Goal: Find specific page/section: Find specific page/section

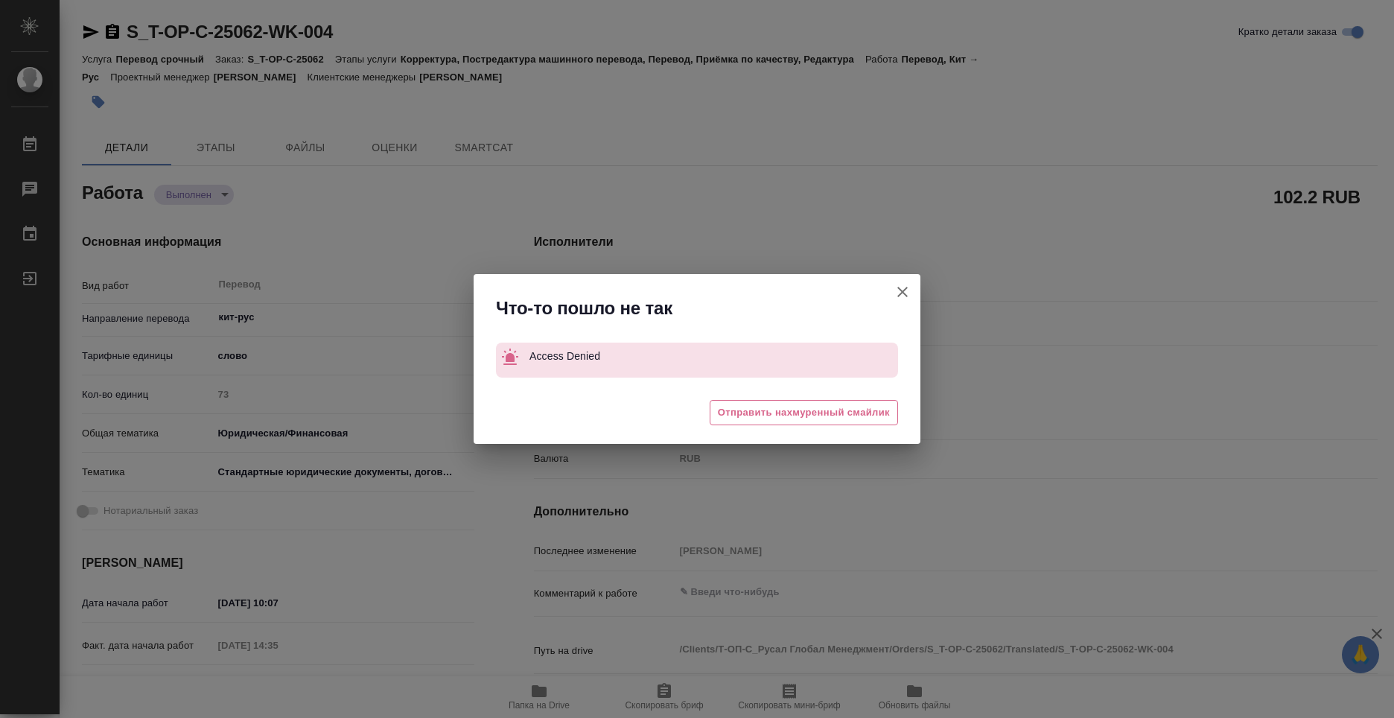
type textarea "x"
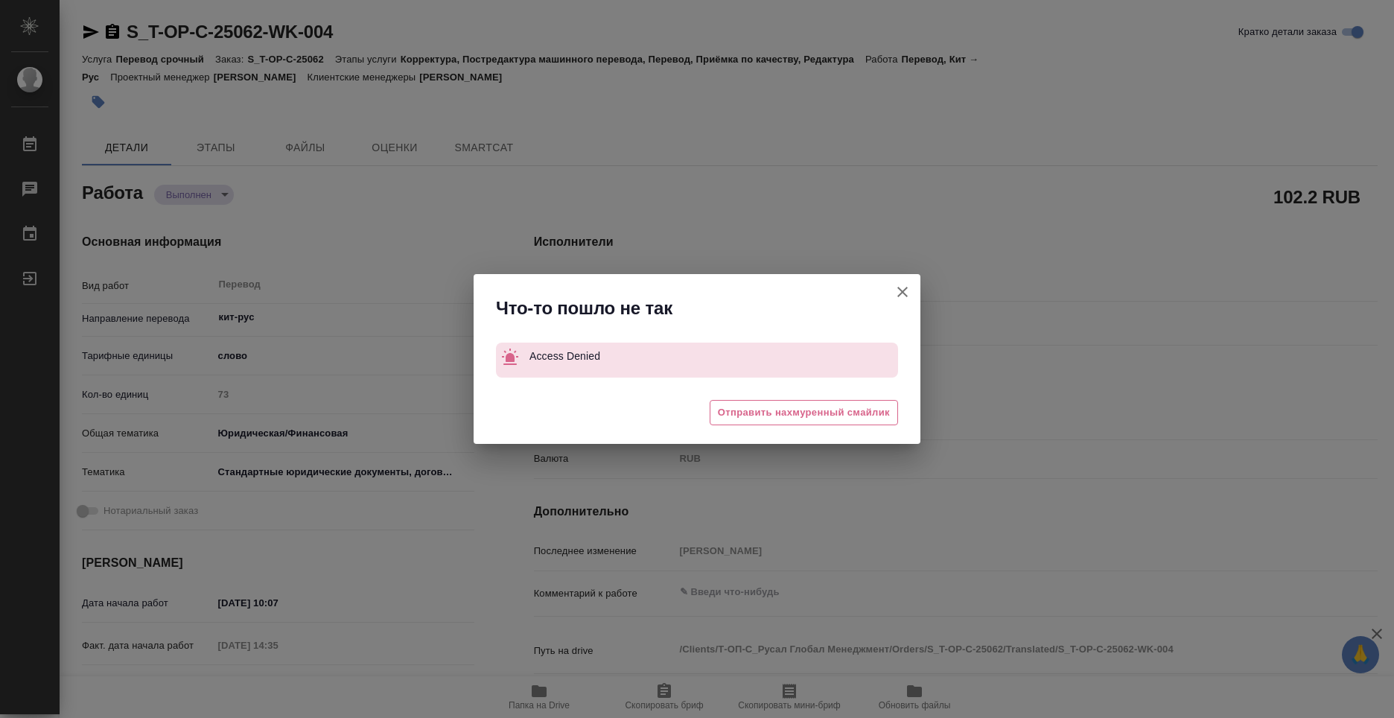
type textarea "x"
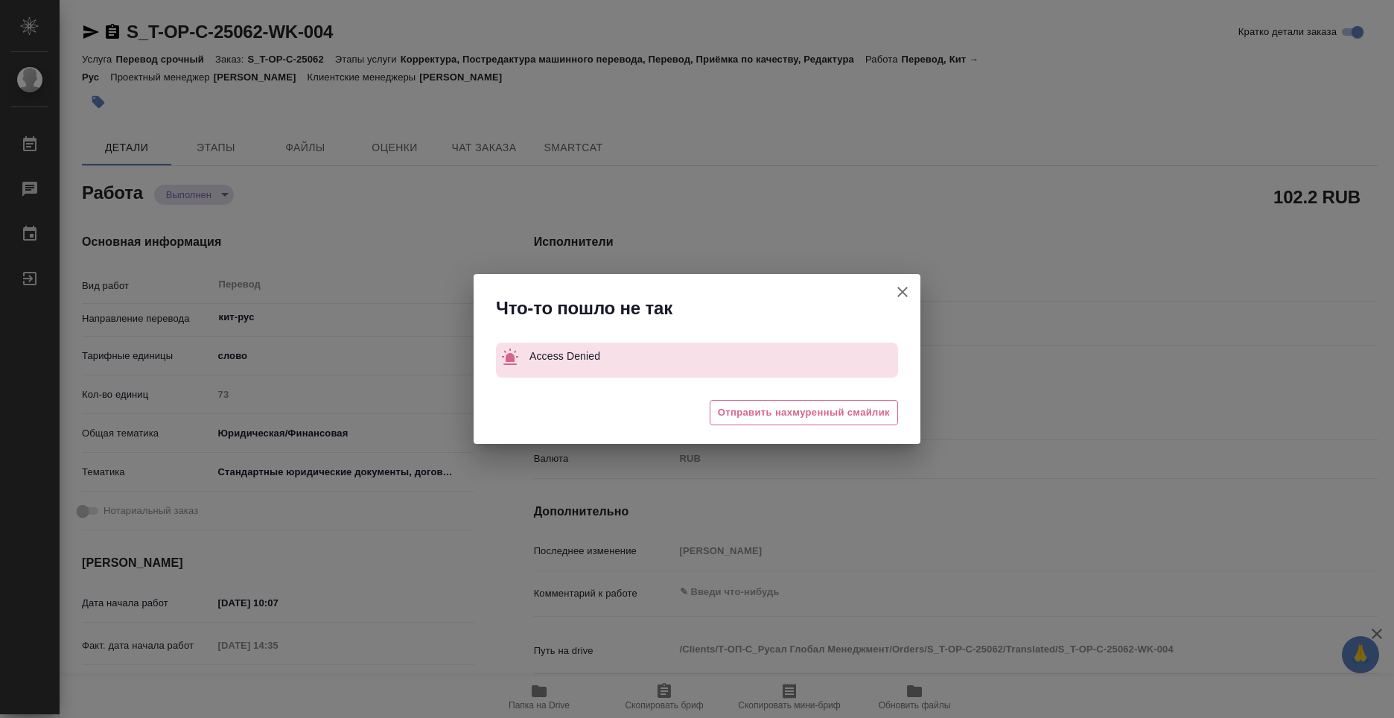
type textarea "x"
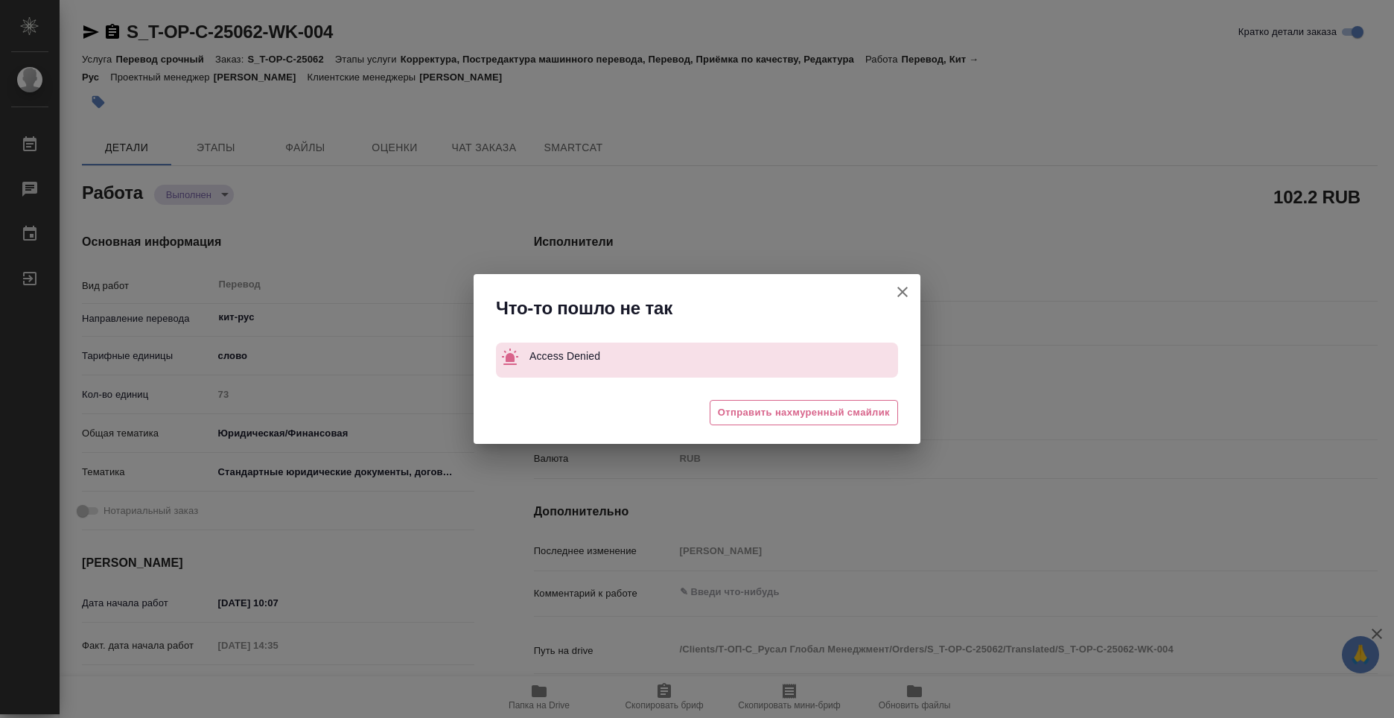
type textarea "x"
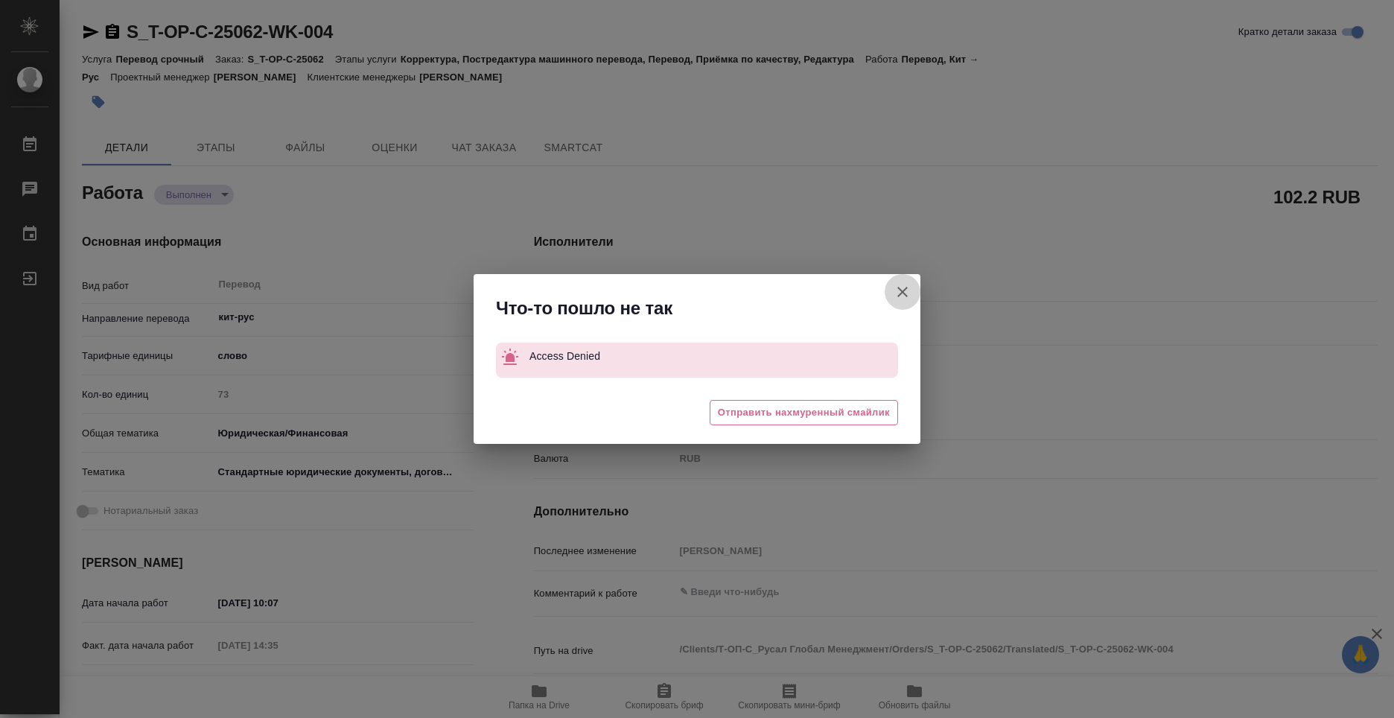
click at [914, 294] on button "Кратко детали заказа" at bounding box center [903, 292] width 36 height 36
type textarea "x"
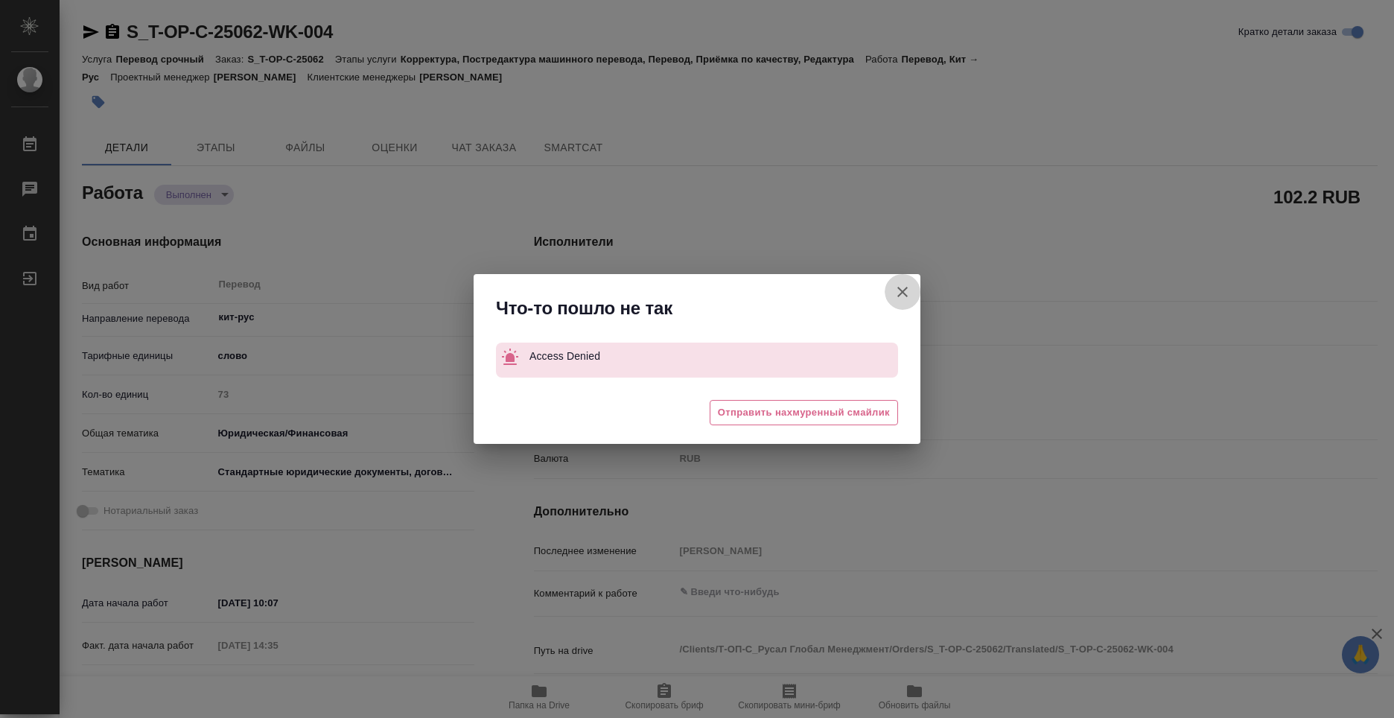
type textarea "x"
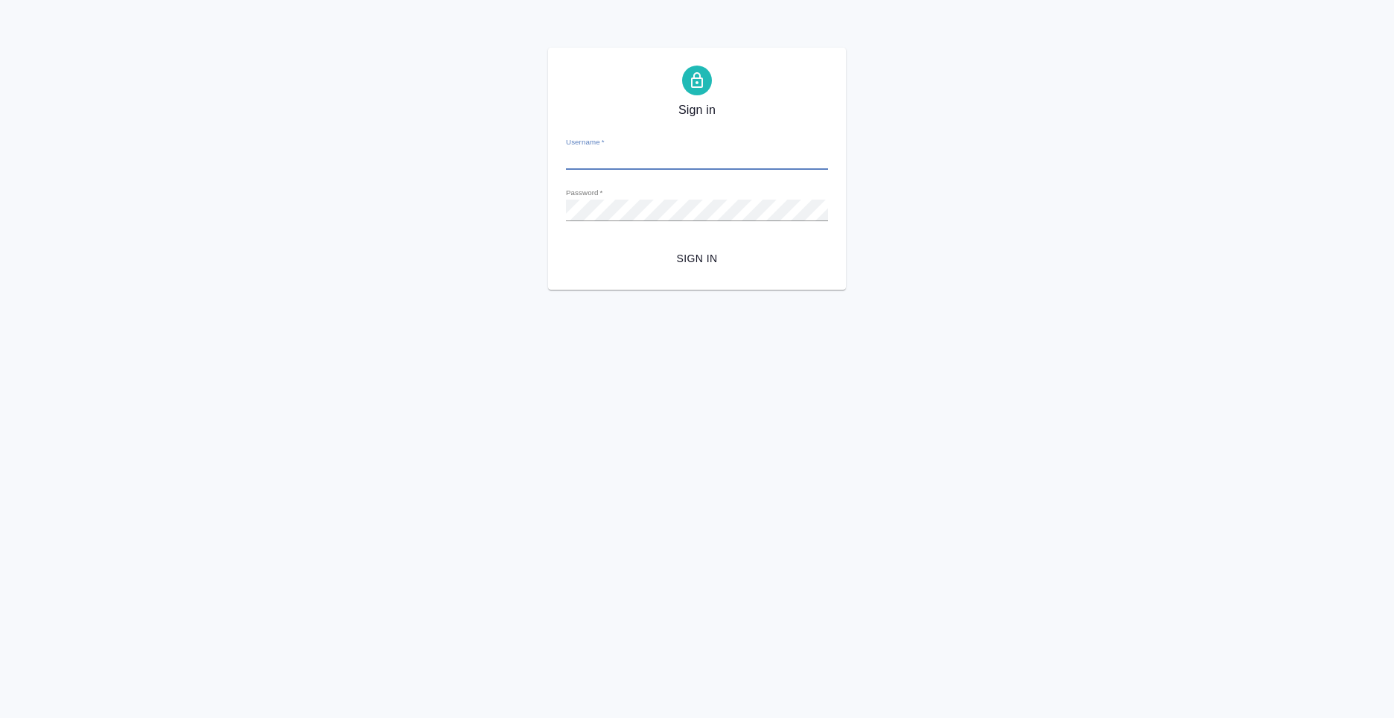
type input "[PERSON_NAME][EMAIL_ADDRESS][DOMAIN_NAME]"
click at [656, 261] on span "Sign in" at bounding box center [697, 259] width 238 height 19
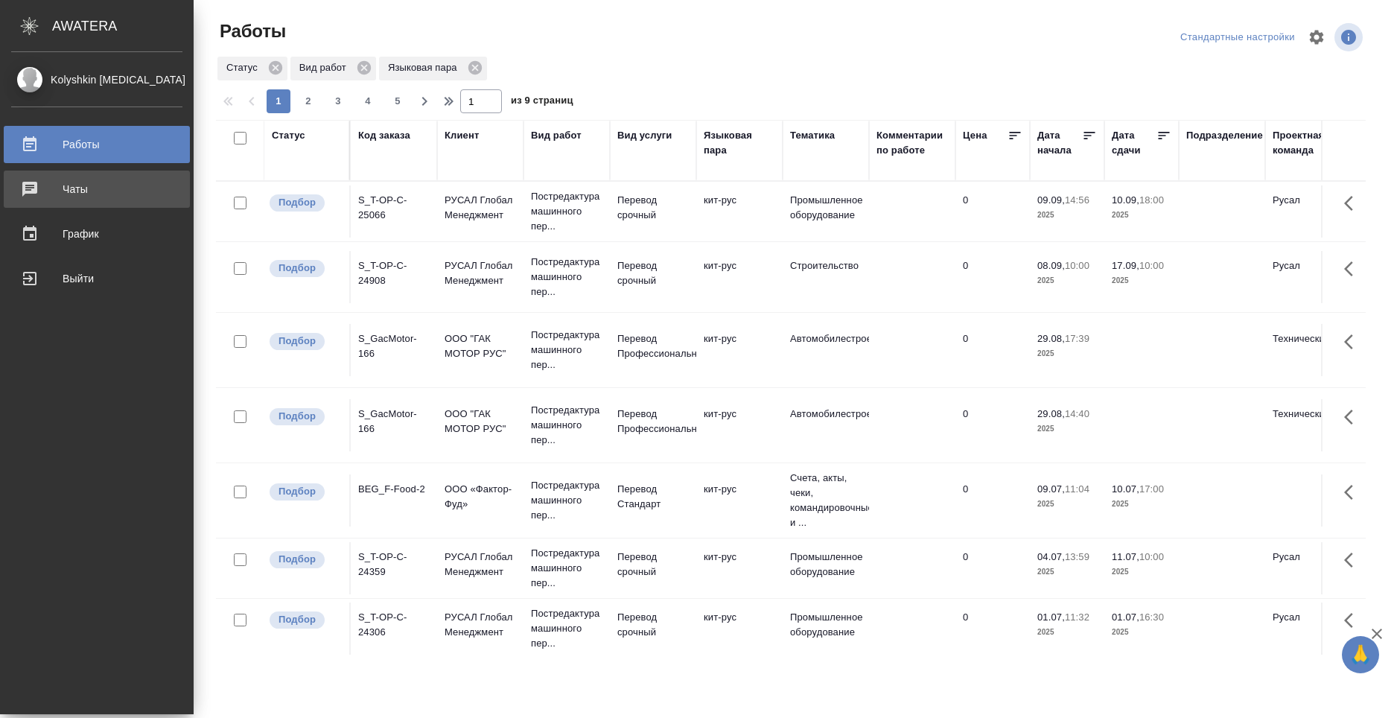
click at [55, 188] on div "Чаты" at bounding box center [96, 189] width 171 height 22
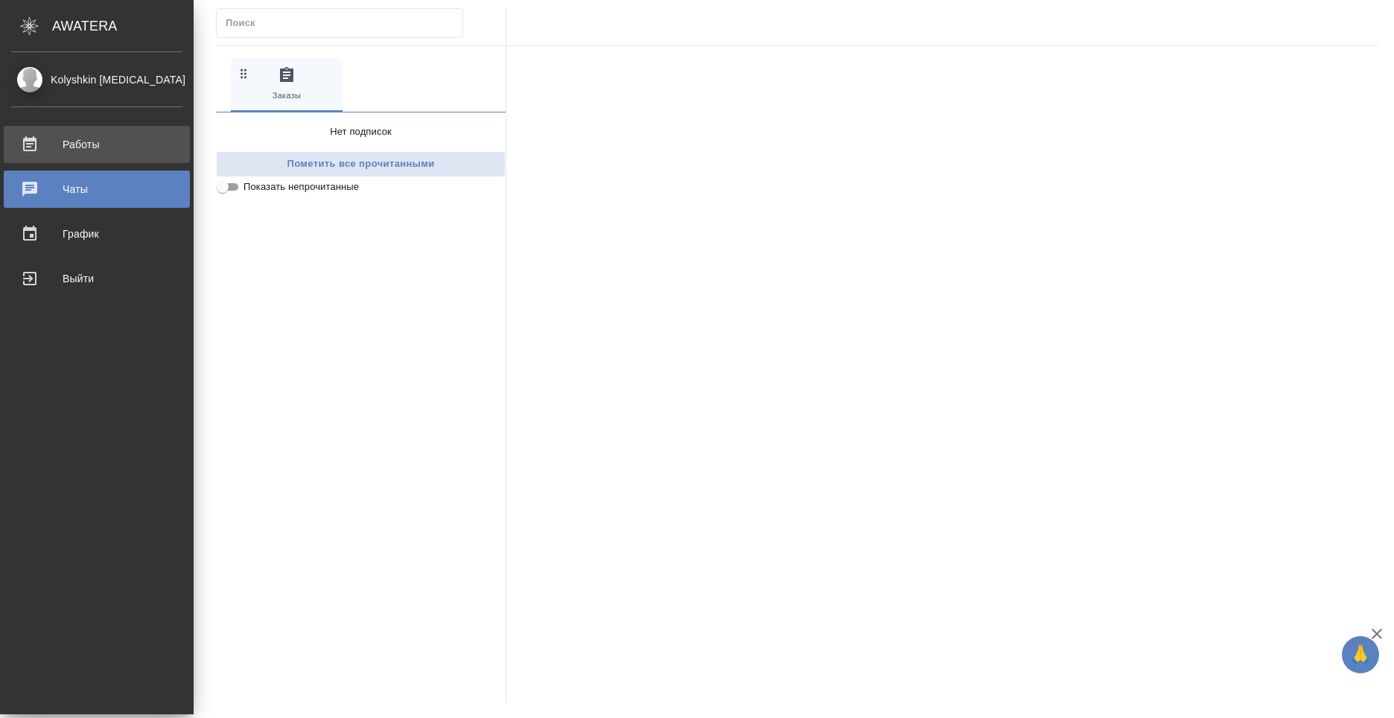
click at [39, 143] on div "Работы" at bounding box center [96, 144] width 171 height 22
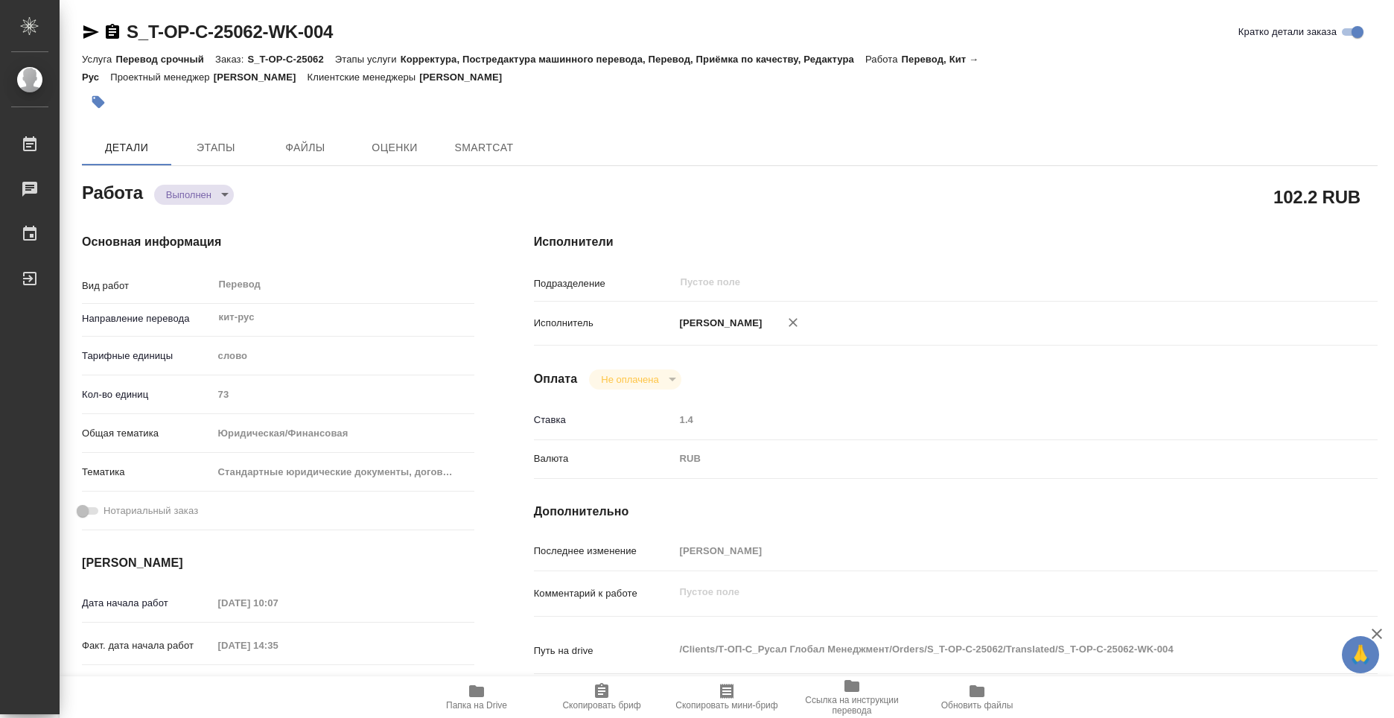
type textarea "x"
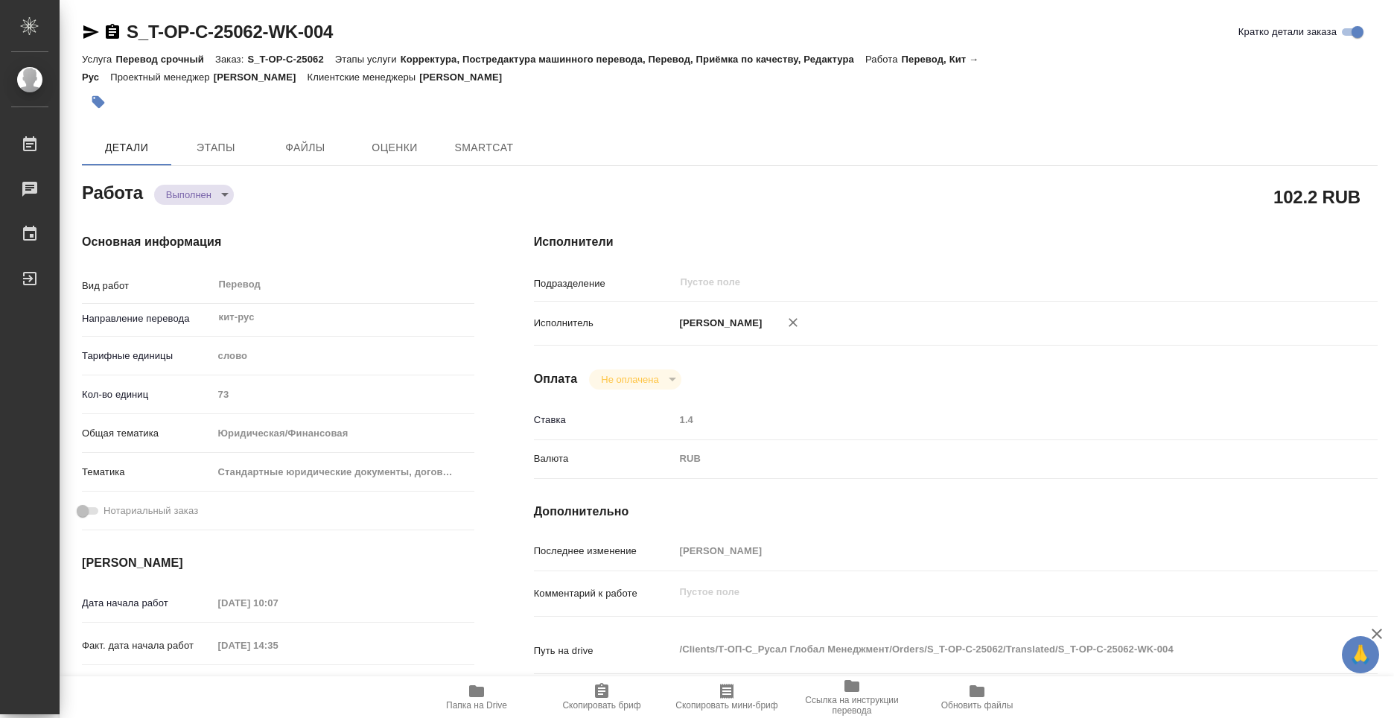
type textarea "x"
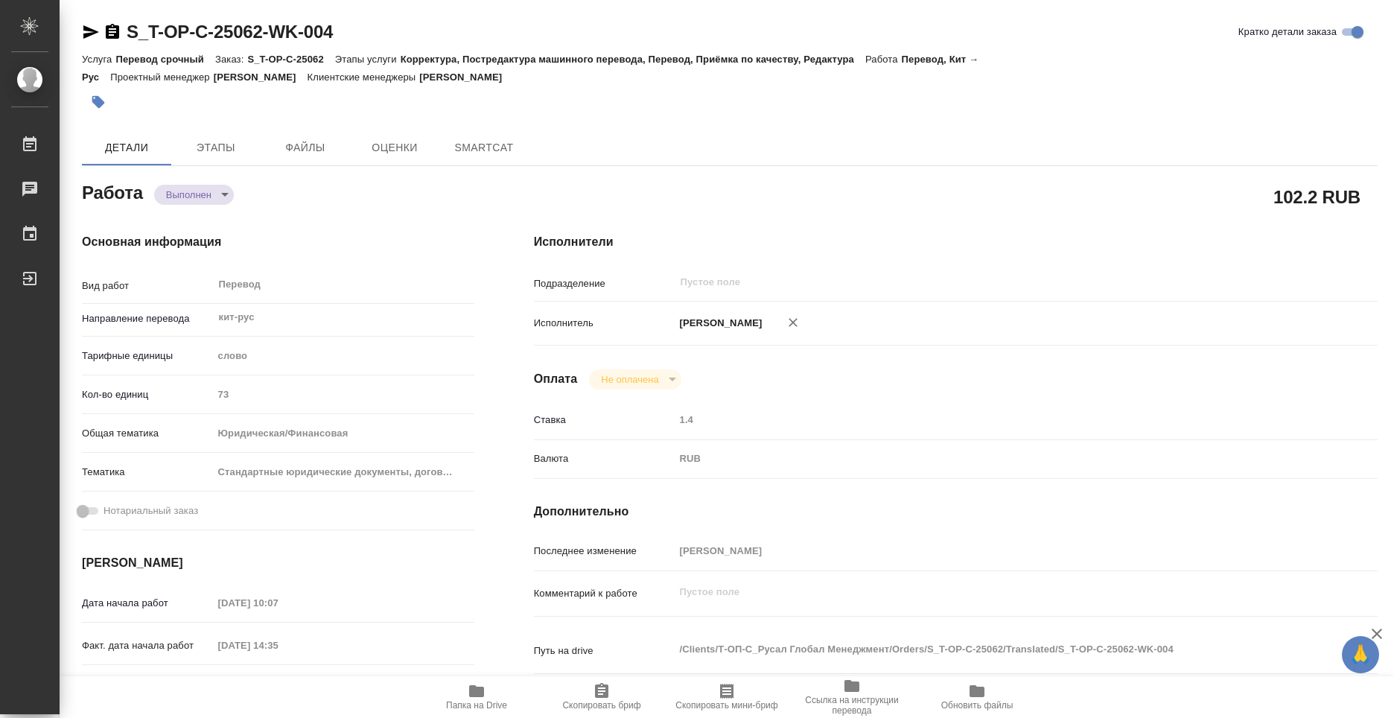
type textarea "x"
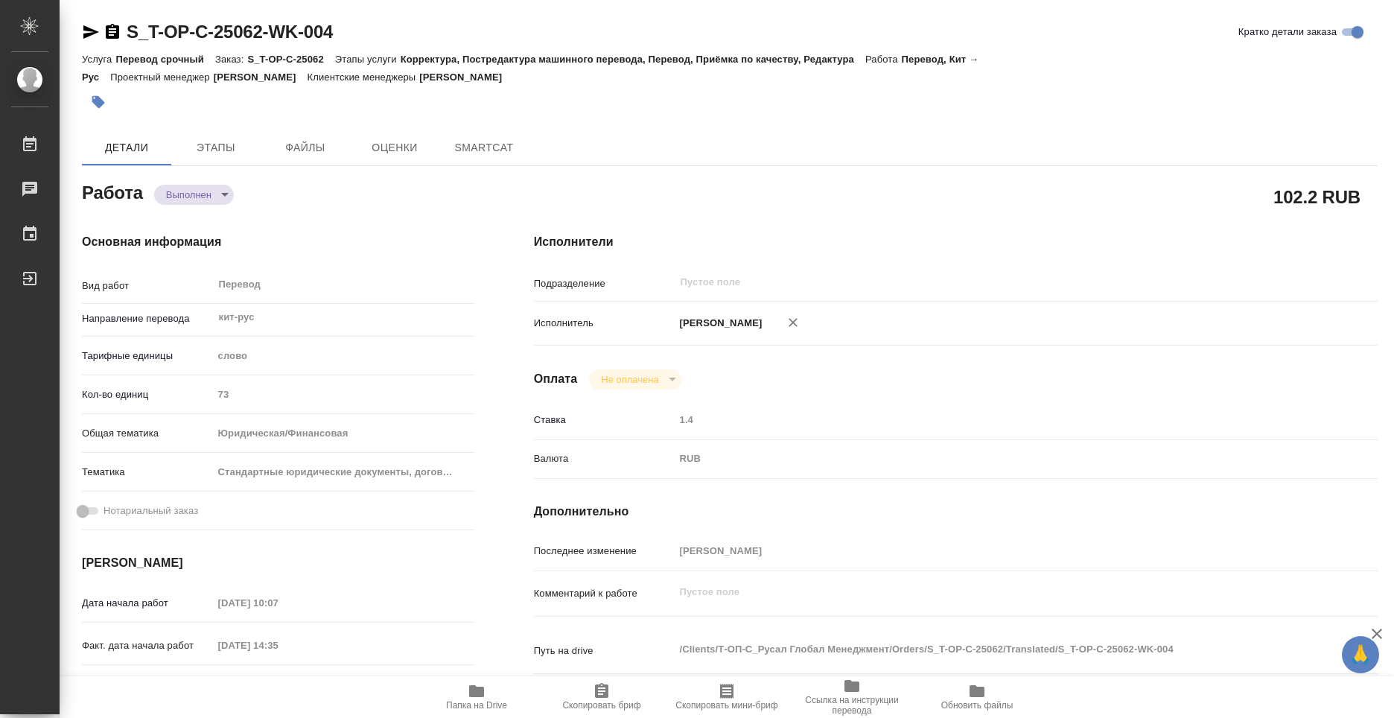
type textarea "x"
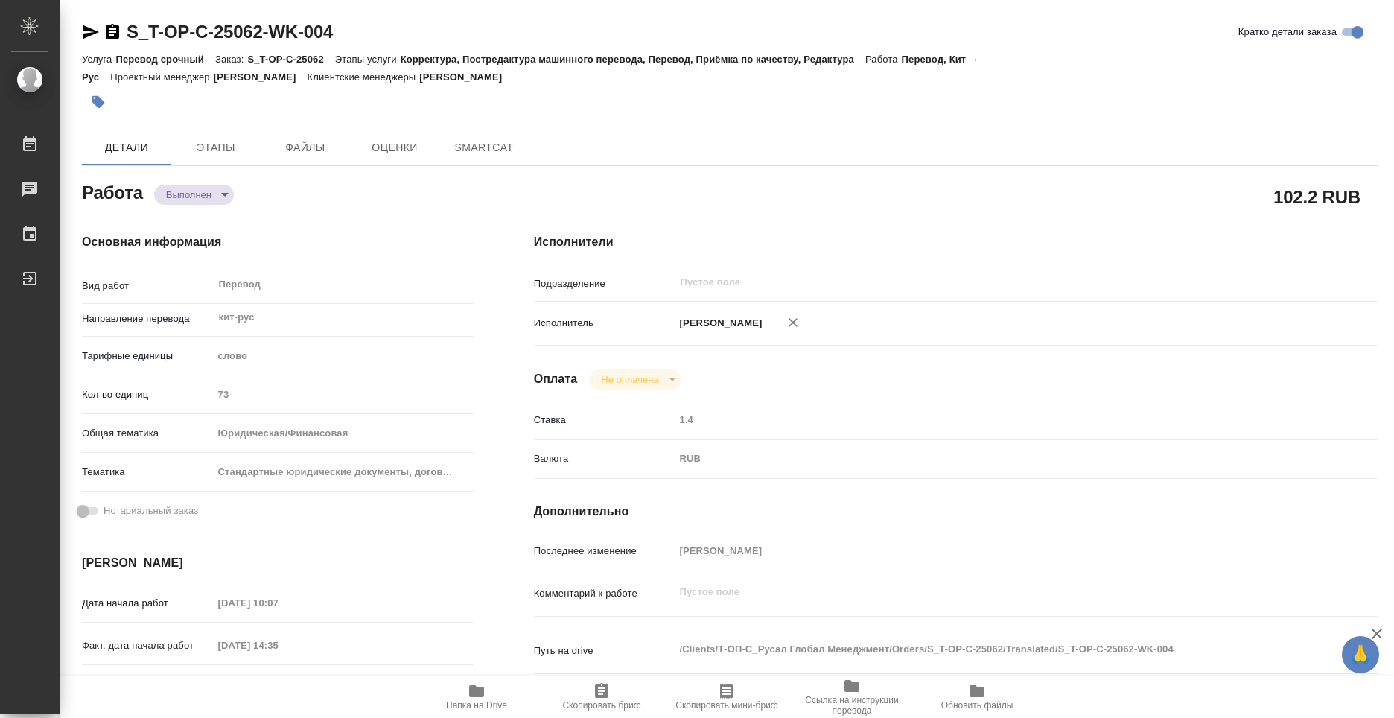
type textarea "x"
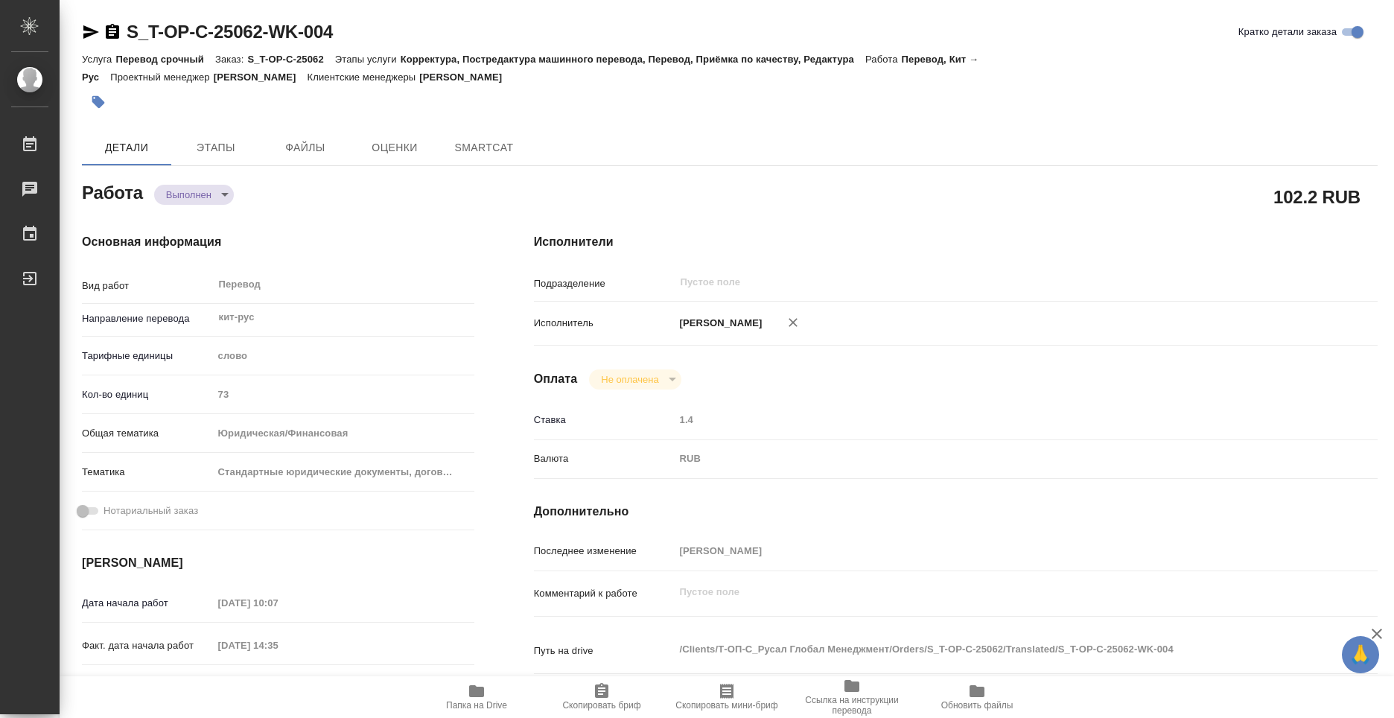
type textarea "x"
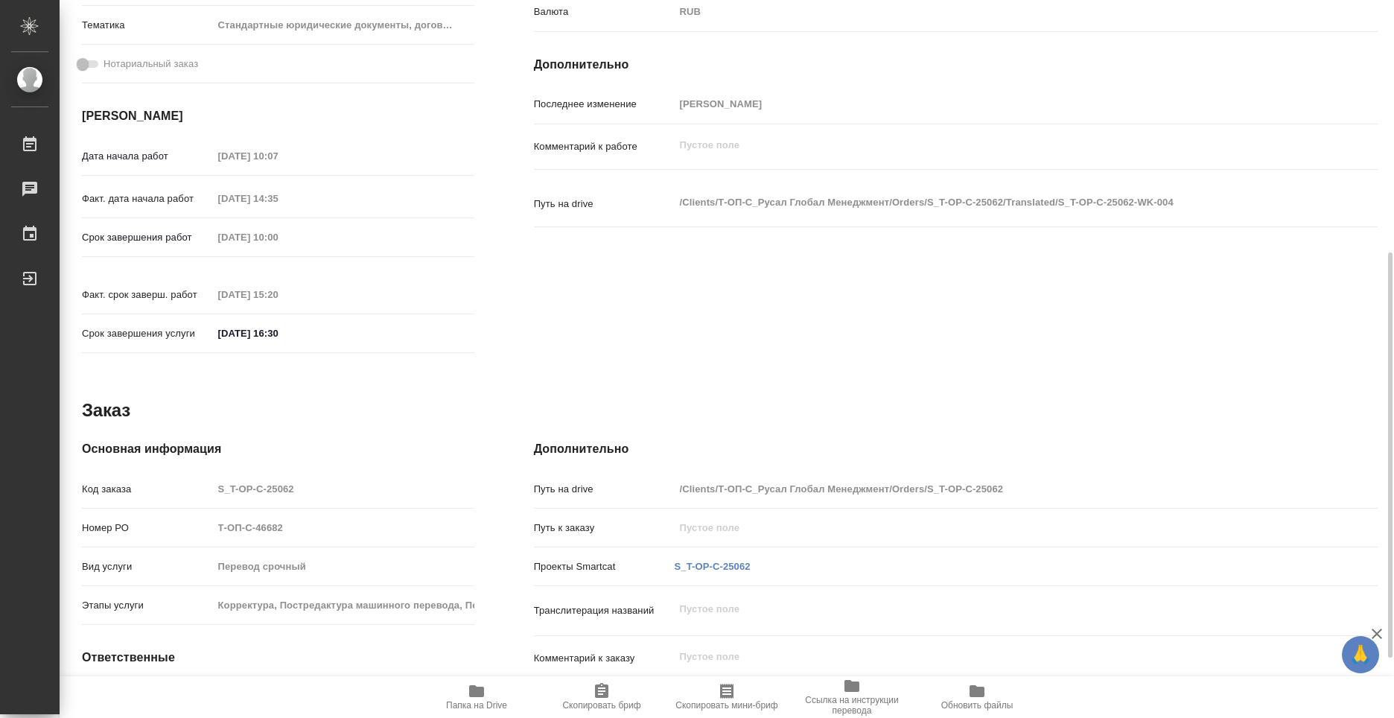
type textarea "x"
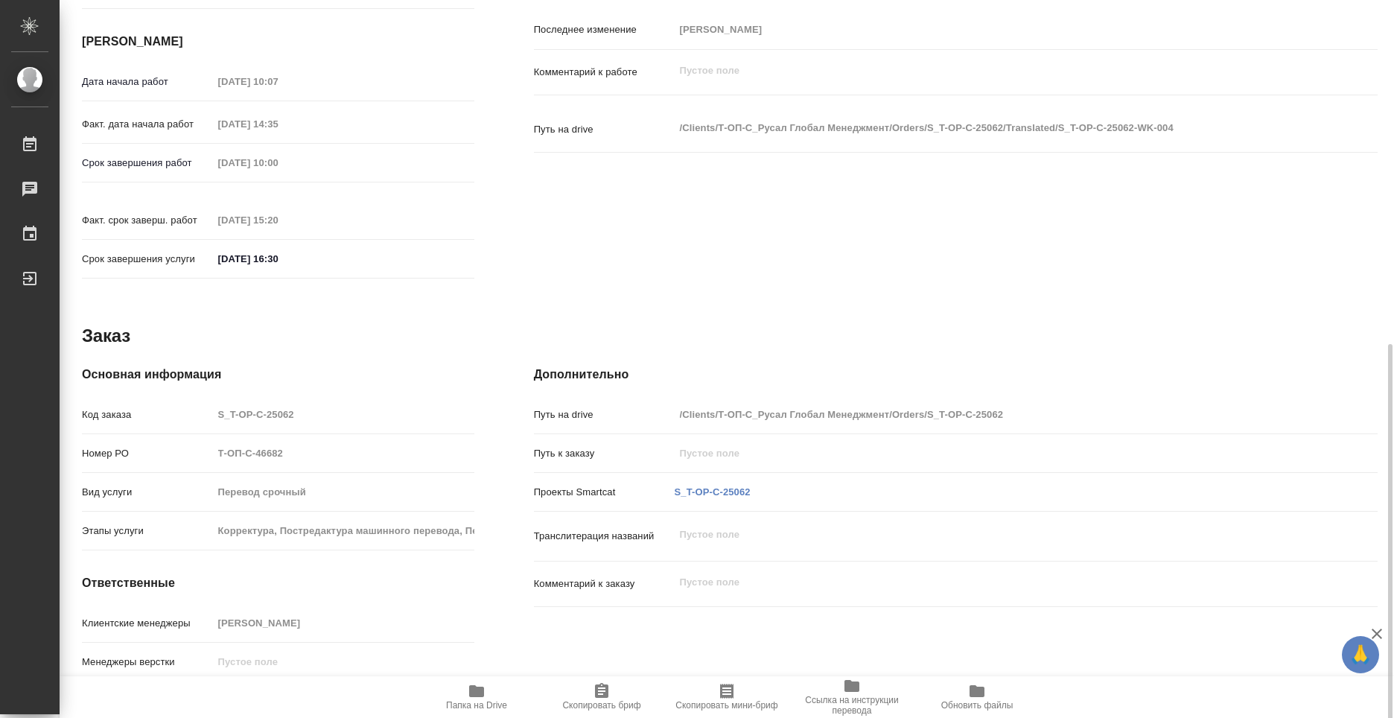
scroll to position [553, 0]
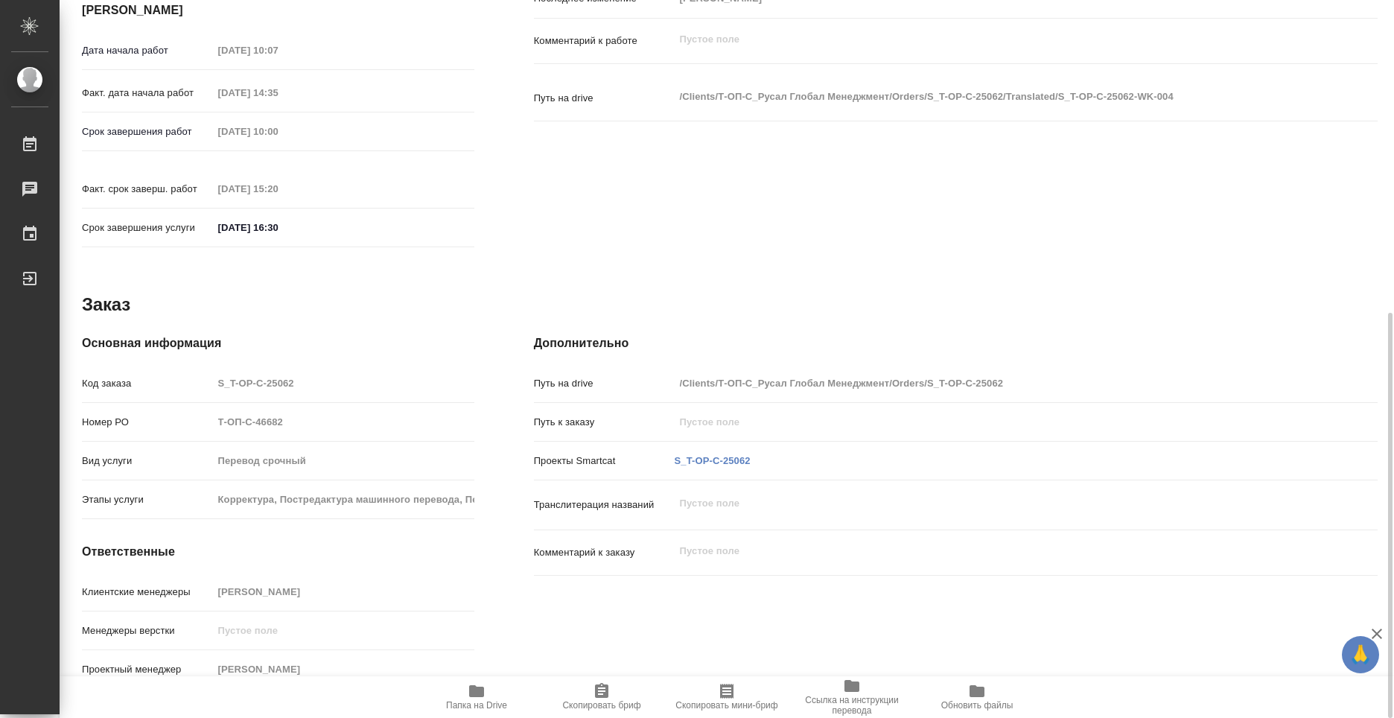
type textarea "x"
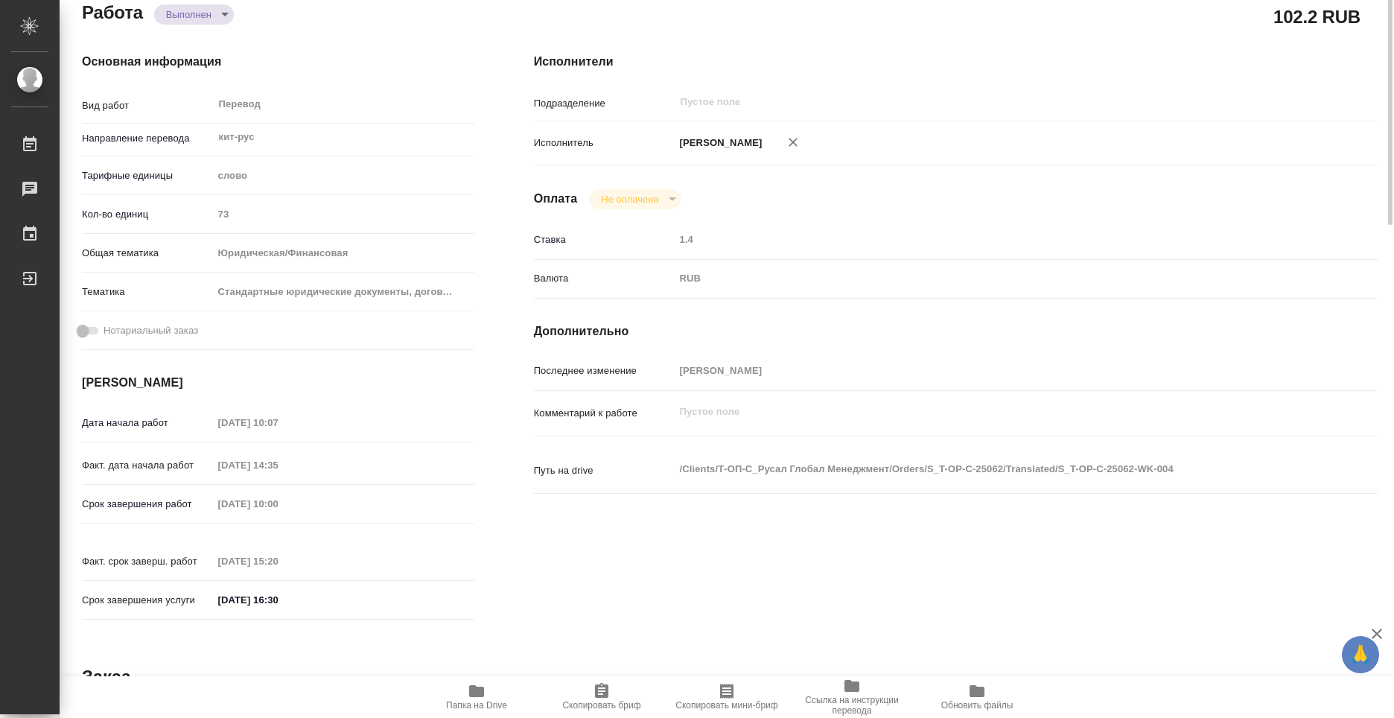
scroll to position [0, 0]
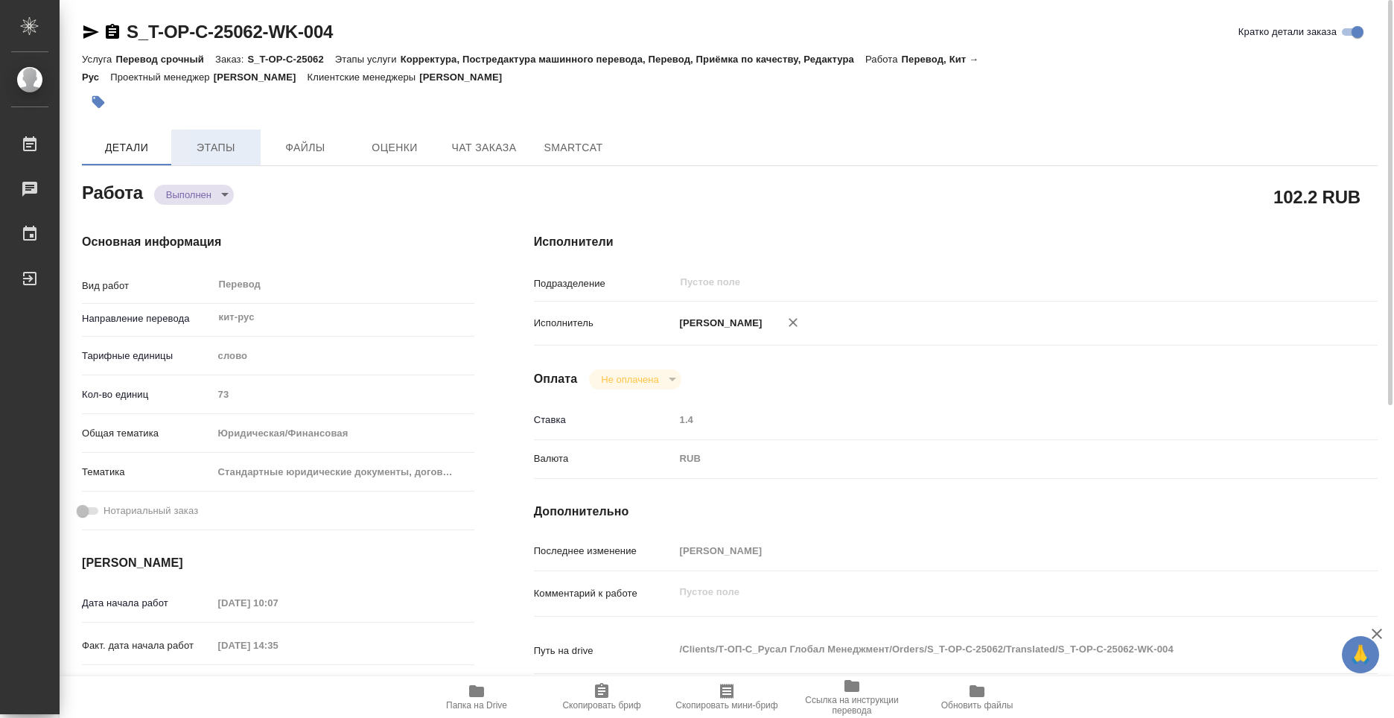
click at [239, 152] on span "Этапы" at bounding box center [216, 148] width 72 height 19
